Goal: Transaction & Acquisition: Purchase product/service

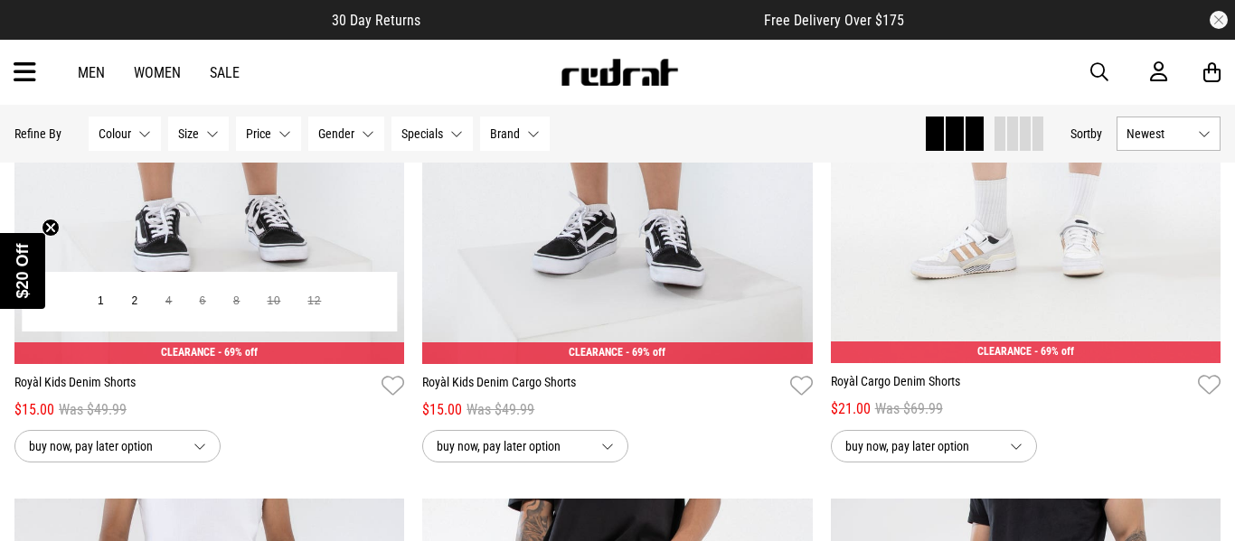
scroll to position [494, 0]
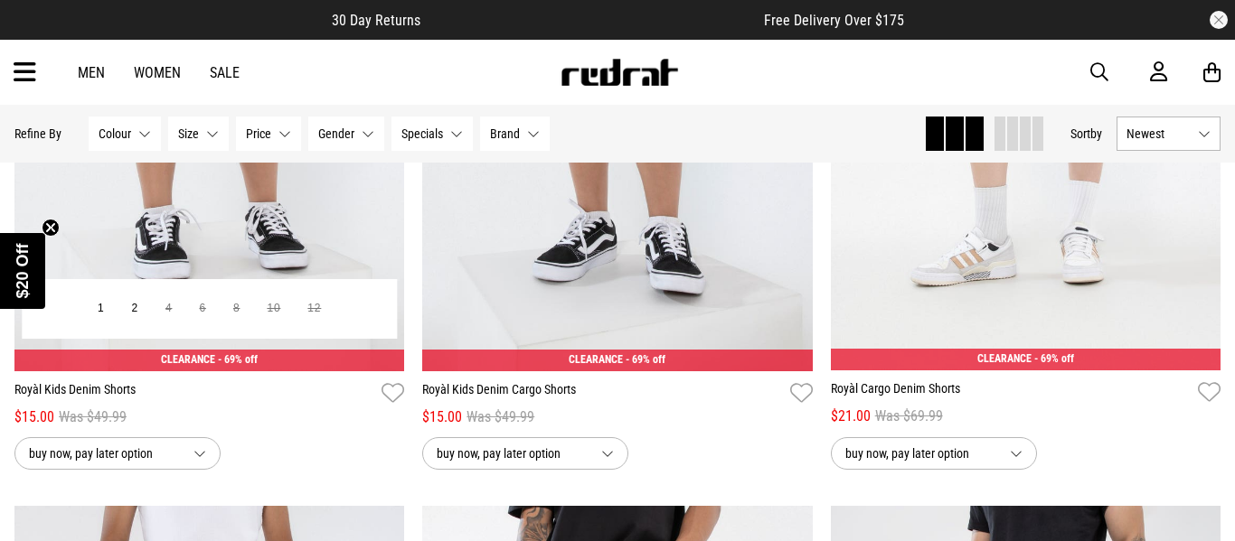
click at [249, 188] on img at bounding box center [209, 98] width 390 height 547
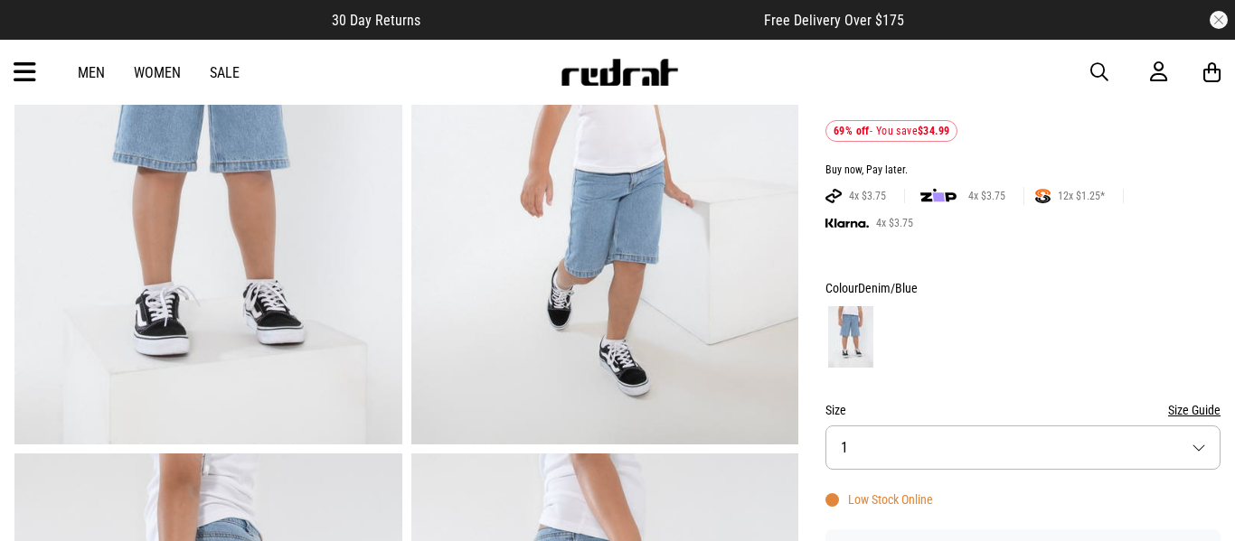
click at [919, 443] on button "Size 1" at bounding box center [1022, 448] width 395 height 44
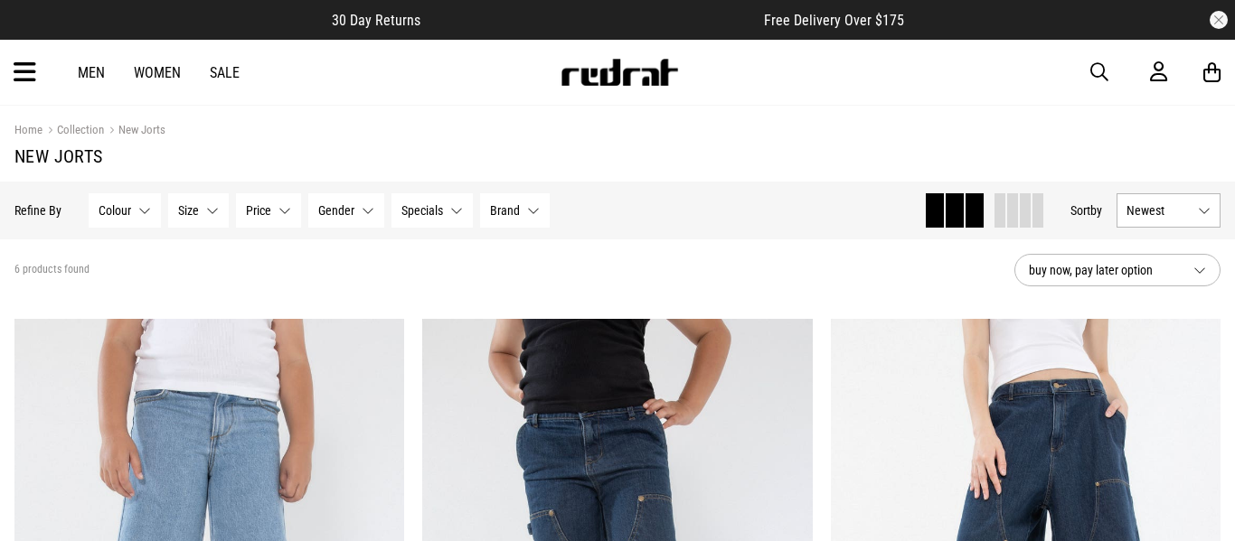
click at [1099, 69] on span "button" at bounding box center [1099, 72] width 18 height 22
